Goal: Information Seeking & Learning: Learn about a topic

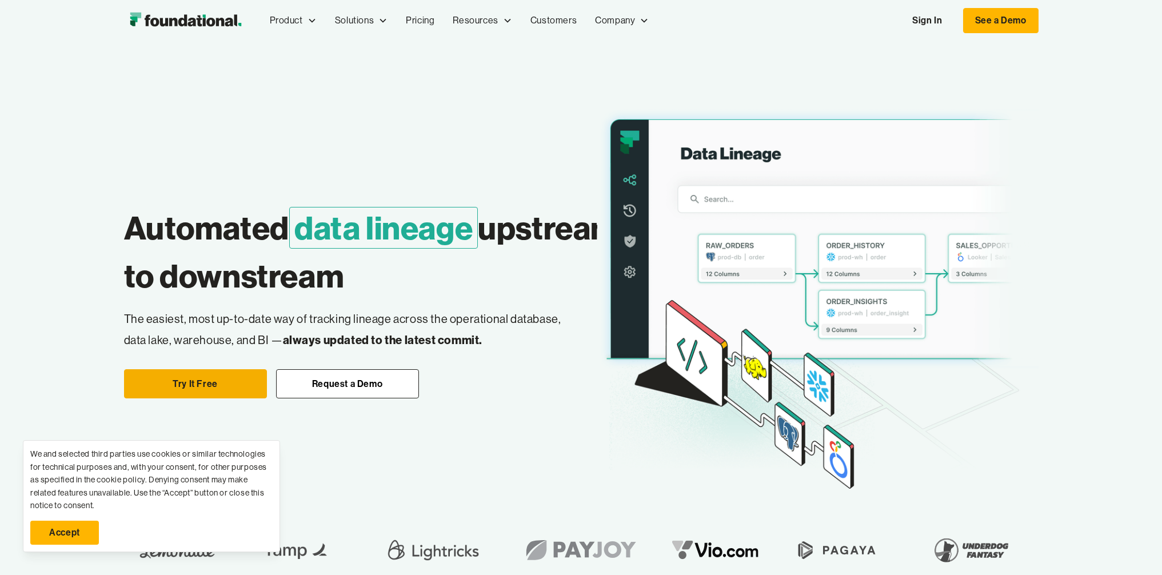
click at [204, 391] on link "Try It Free" at bounding box center [195, 384] width 143 height 30
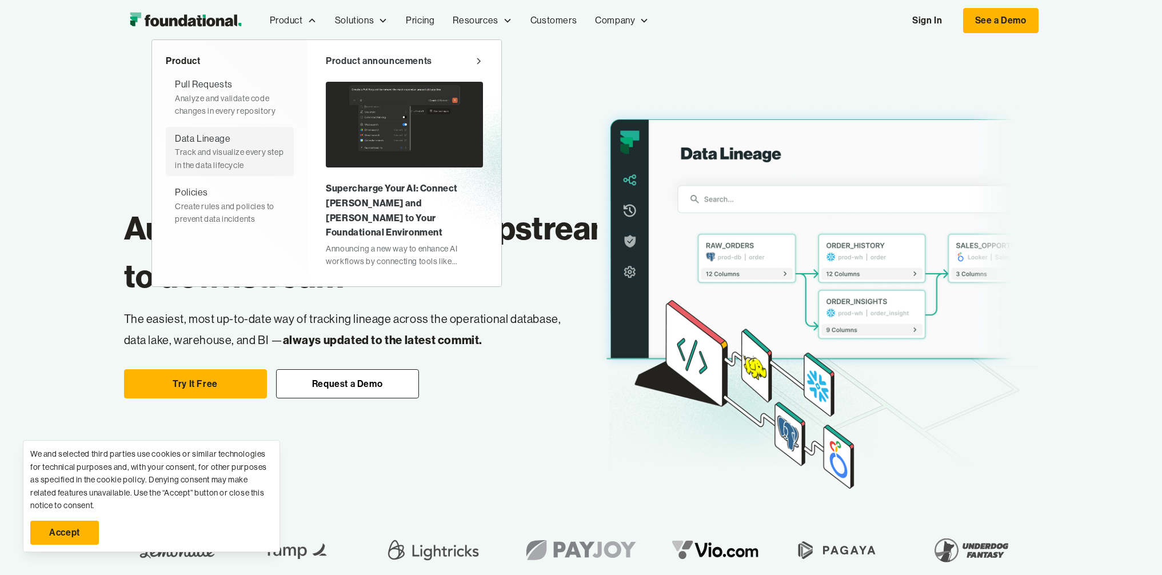
click at [213, 158] on div "Track and visualize every step in the data lifecycle" at bounding box center [230, 159] width 110 height 26
